Goal: Transaction & Acquisition: Purchase product/service

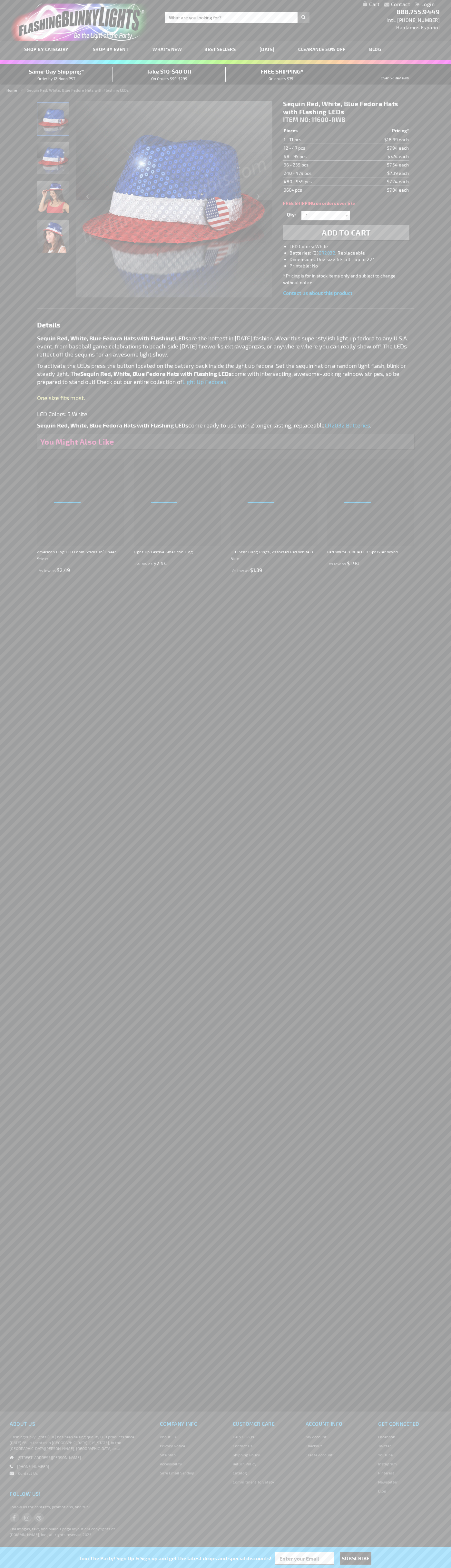
click at [347, 108] on h1 "Sequin Red, White, Blue Fedora Hats with Flashing LEDs" at bounding box center [346, 108] width 126 height 17
click at [347, 233] on span "Add to Cart" at bounding box center [347, 232] width 49 height 10
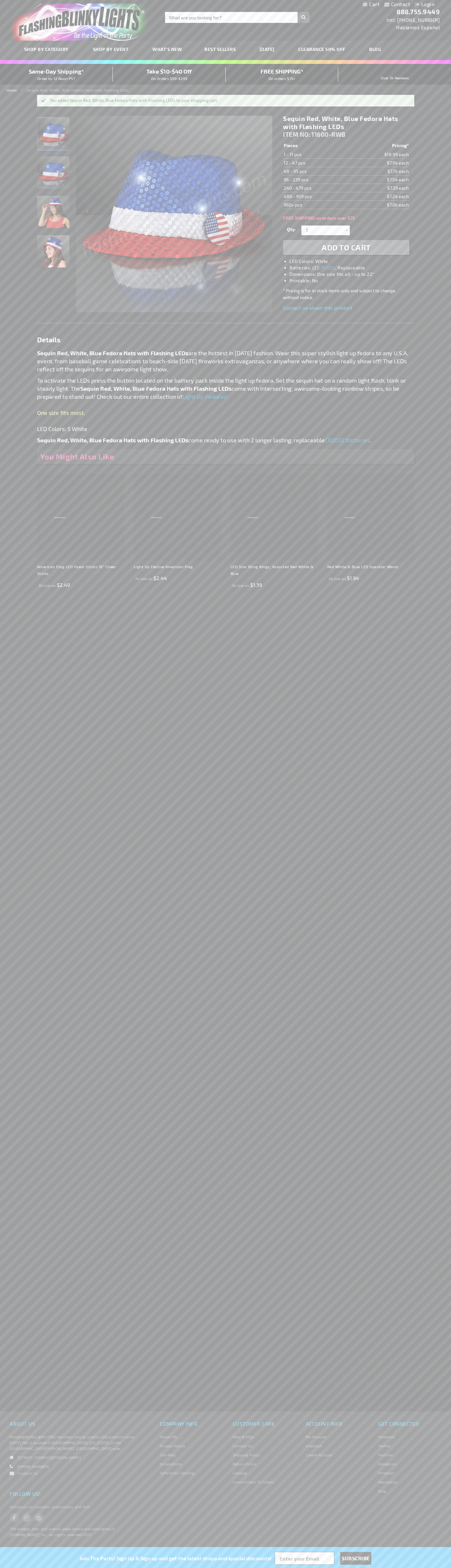
click at [412, 4] on li "Login" at bounding box center [425, 4] width 30 height 8
click at [371, 4] on link "My Cart" at bounding box center [371, 3] width 17 height 6
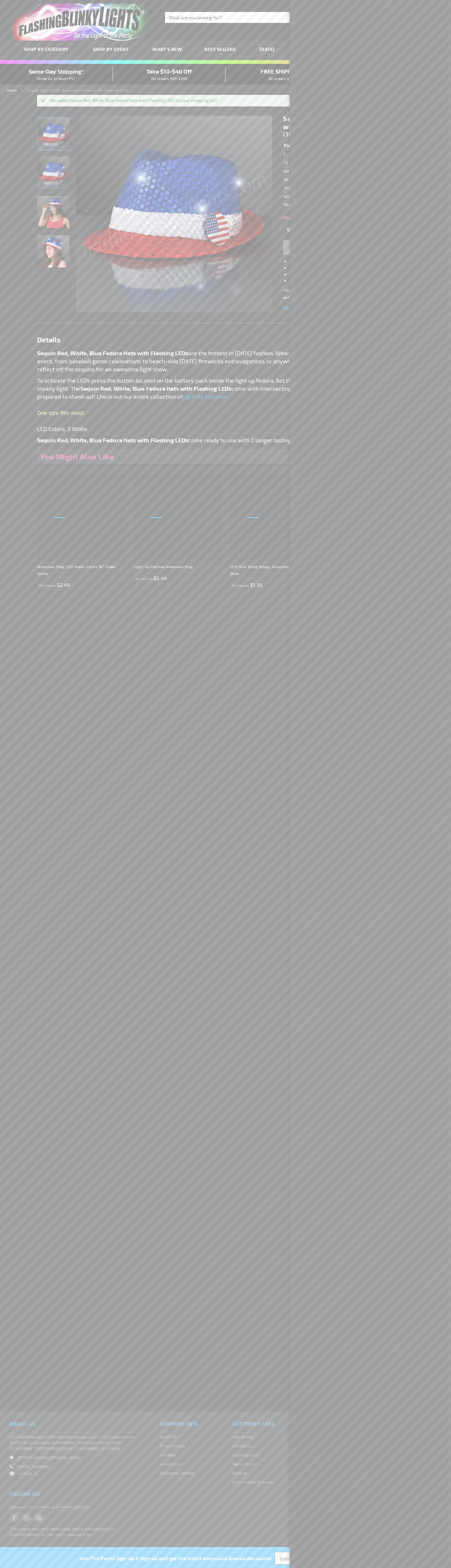
click at [56, 74] on span "Same-Day Shipping*" at bounding box center [56, 71] width 55 height 7
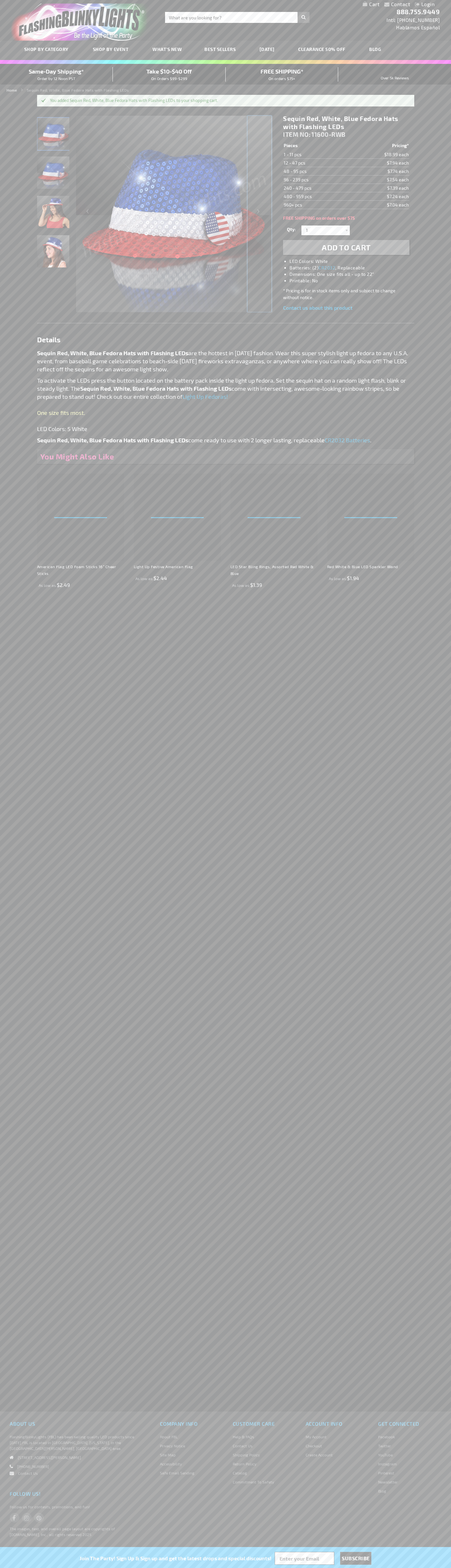
click at [260, 214] on div "Next" at bounding box center [260, 214] width 26 height 198
click at [56, 74] on span "Same-Day Shipping*" at bounding box center [56, 71] width 55 height 7
